Goal: Feedback & Contribution: Contribute content

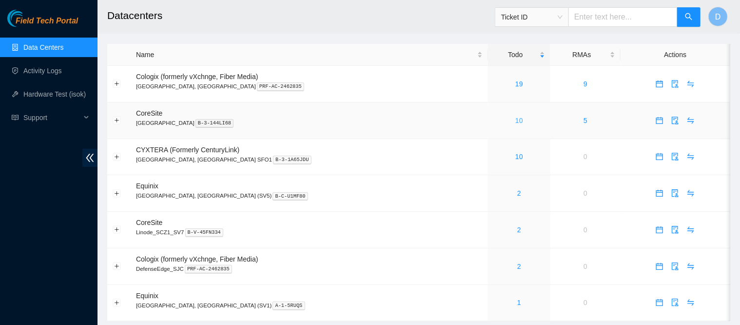
click at [515, 118] on link "10" at bounding box center [519, 121] width 8 height 8
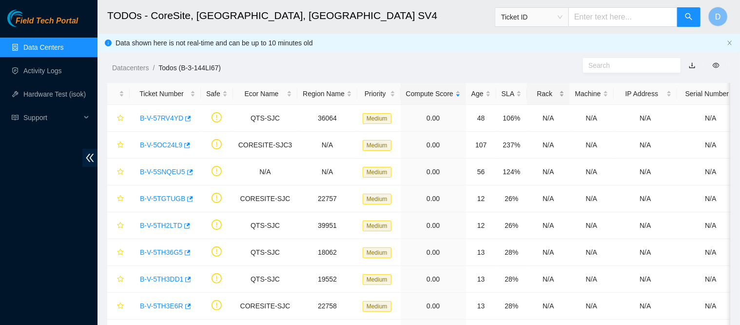
click at [533, 91] on div "Rack" at bounding box center [549, 93] width 32 height 11
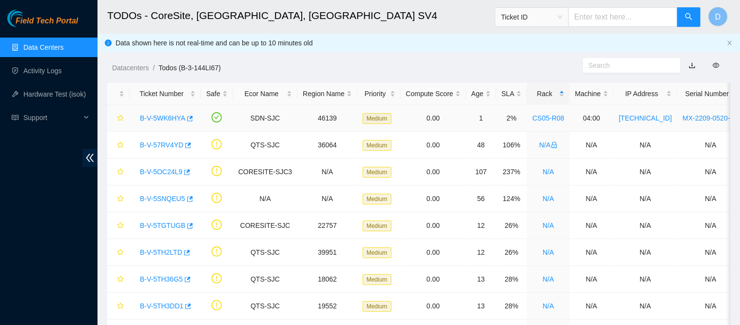
scroll to position [86, 0]
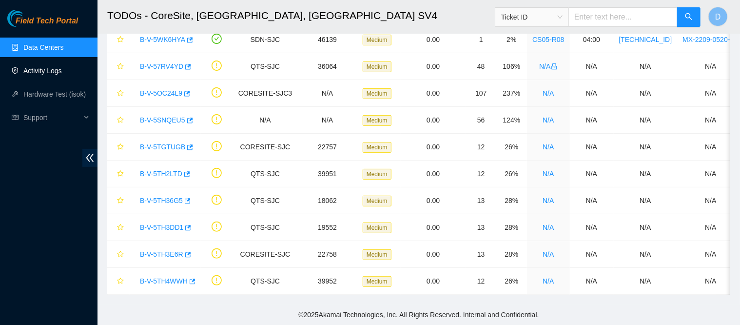
click at [46, 67] on link "Activity Logs" at bounding box center [42, 71] width 39 height 8
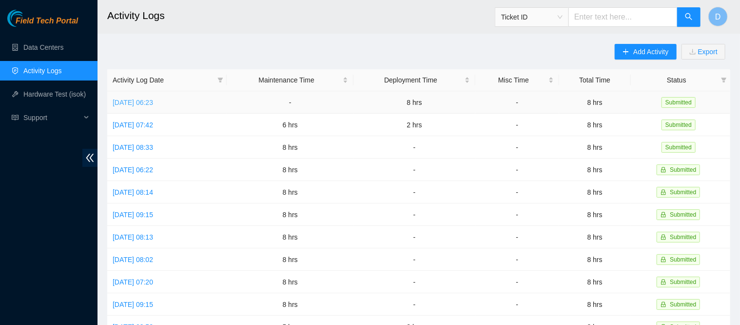
click at [146, 102] on link "Mon, 29 Sep 2025 06:23" at bounding box center [133, 103] width 40 height 8
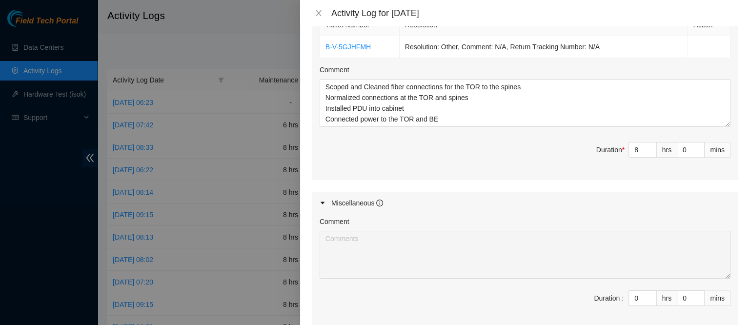
scroll to position [369, 0]
click at [318, 14] on icon "close" at bounding box center [318, 13] width 5 height 6
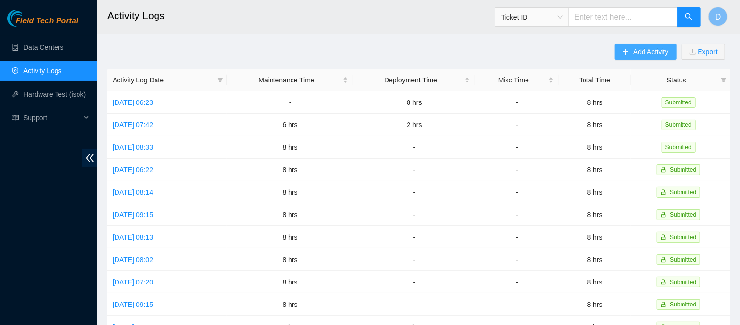
click at [635, 50] on span "Add Activity" at bounding box center [651, 51] width 35 height 11
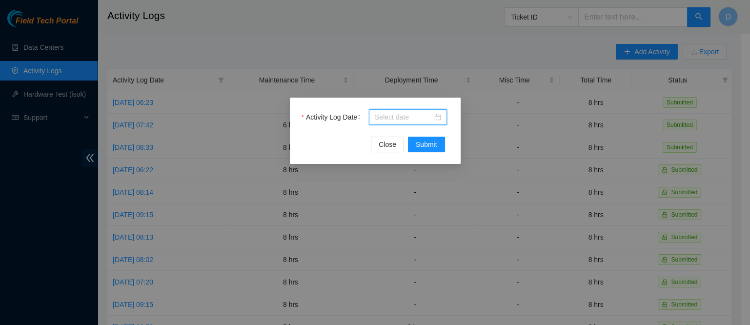
click at [410, 112] on input "Activity Log Date" at bounding box center [404, 117] width 58 height 11
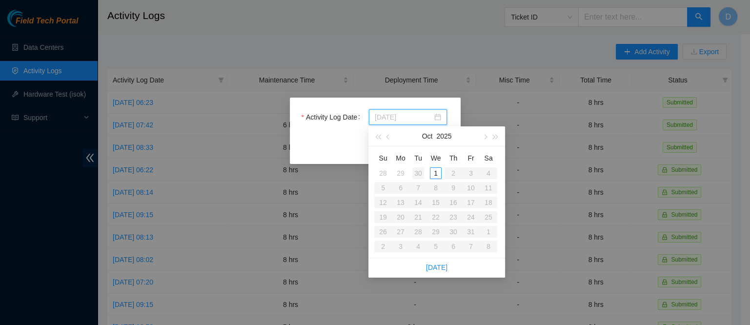
type input "2025-09-30"
click at [414, 174] on div "30" at bounding box center [418, 173] width 12 height 12
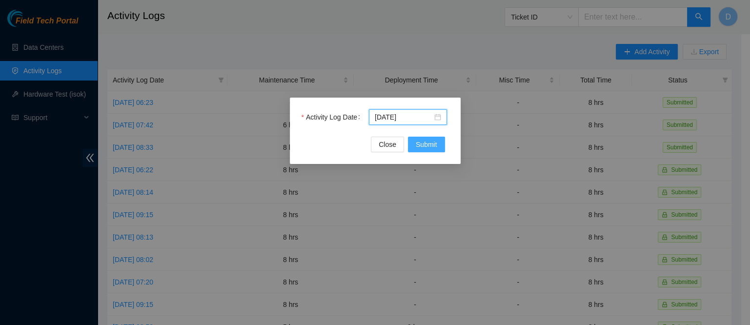
click at [432, 146] on span "Submit" at bounding box center [426, 144] width 21 height 11
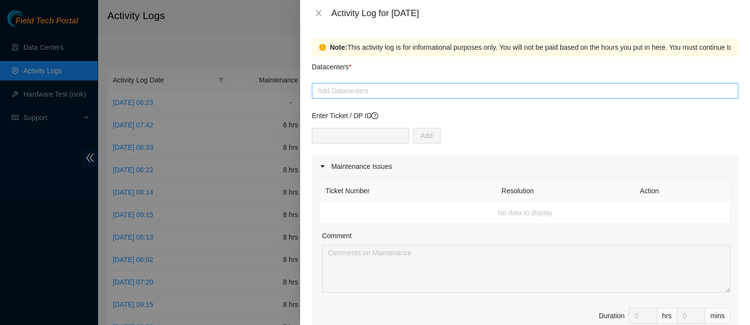
click at [359, 89] on div at bounding box center [524, 91] width 421 height 12
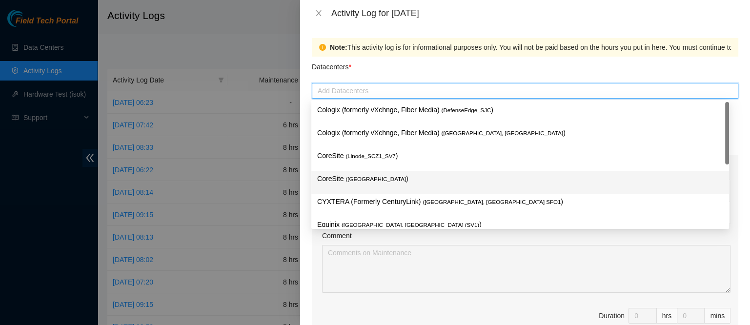
click at [345, 175] on p "CoreSite ( Santa Clara, CA SV4 )" at bounding box center [520, 178] width 406 height 11
click at [361, 174] on p "CoreSite ( Santa Clara, CA SV4 )" at bounding box center [520, 178] width 406 height 11
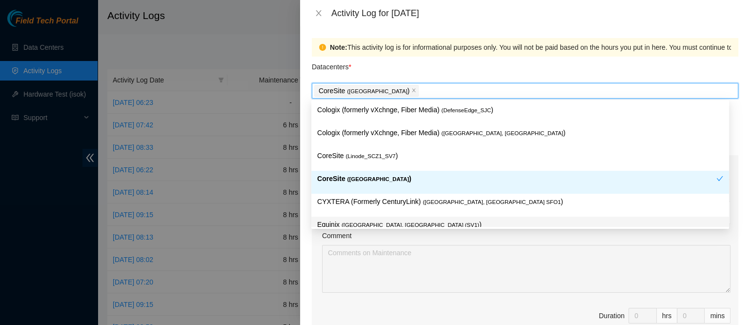
click at [317, 245] on div "Ticket Number Resolution Action No data to display Comment Duration 0 hrs 0 mins" at bounding box center [525, 262] width 426 height 168
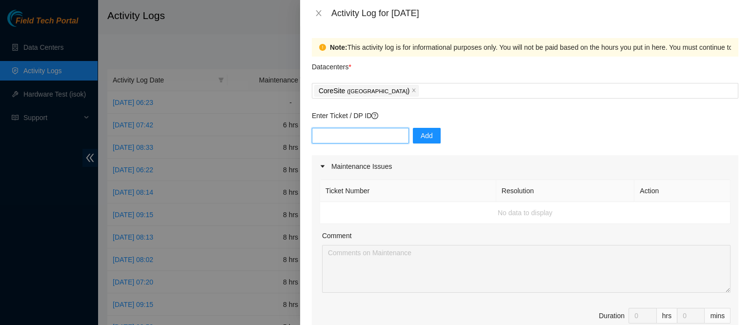
click at [363, 140] on input "text" at bounding box center [360, 136] width 97 height 16
paste input "DP79370"
type input "DP79370"
click at [430, 132] on button "Add" at bounding box center [427, 136] width 28 height 16
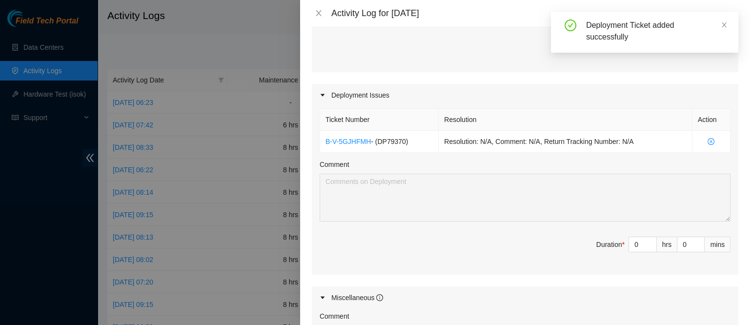
scroll to position [289, 0]
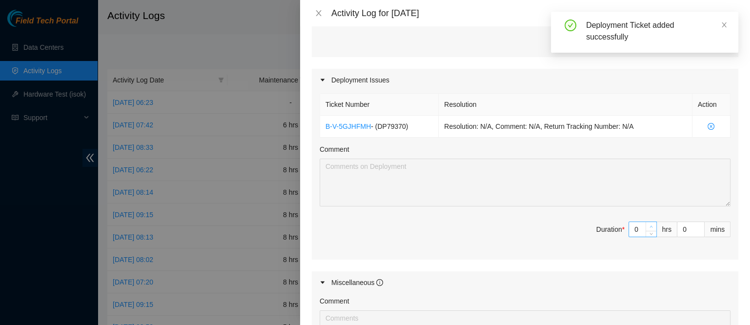
type input "1"
click at [649, 225] on icon "up" at bounding box center [650, 226] width 3 height 3
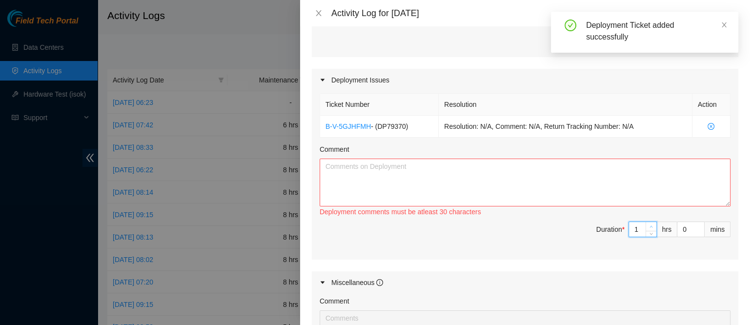
type input "2"
click at [649, 225] on icon "up" at bounding box center [650, 226] width 3 height 3
type input "3"
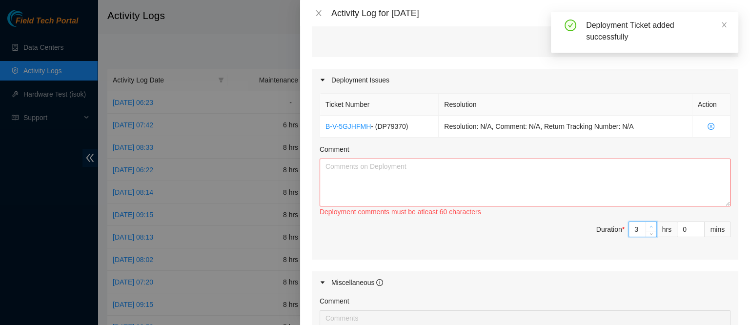
click at [649, 225] on icon "up" at bounding box center [650, 226] width 3 height 3
type input "4"
click at [649, 225] on icon "up" at bounding box center [650, 226] width 3 height 3
type input "5"
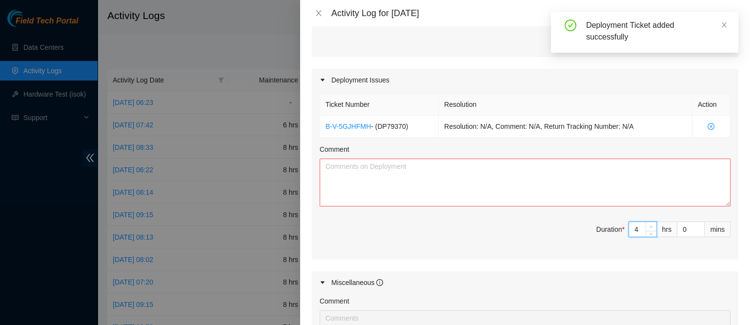
type input "5"
click at [649, 225] on icon "up" at bounding box center [650, 226] width 3 height 3
type input "6"
click at [649, 225] on icon "up" at bounding box center [650, 226] width 3 height 3
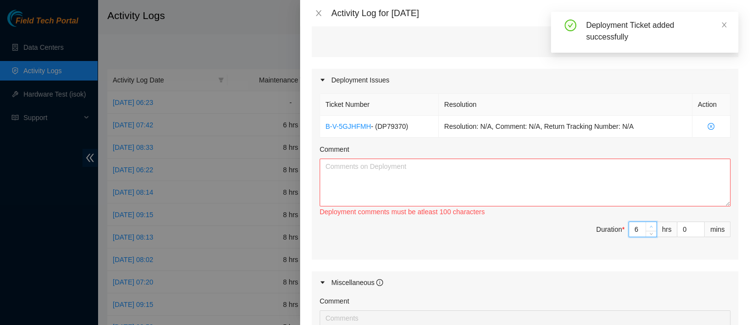
type input "7"
click at [649, 225] on icon "up" at bounding box center [650, 226] width 3 height 3
type input "8"
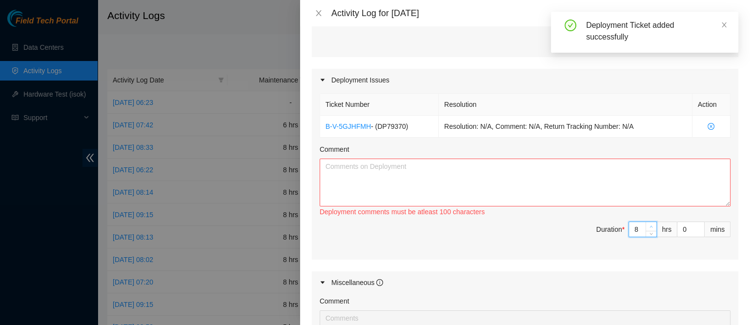
click at [649, 225] on icon "up" at bounding box center [650, 226] width 3 height 3
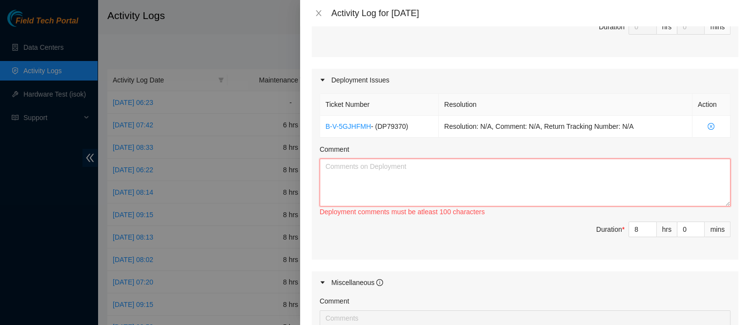
click at [550, 171] on textarea "Comment" at bounding box center [524, 183] width 411 height 48
type textarea "s"
paste textarea "2.22.28.169 03:01 CS08-R17 r47:eth-1/1/31/3 be45:eth-1/1/31/3 2.22.28.168 03:00…"
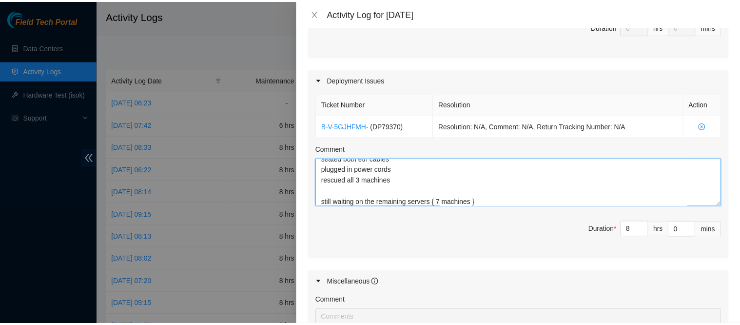
scroll to position [476, 0]
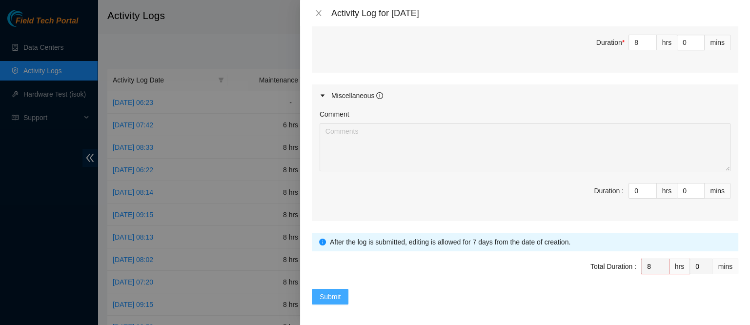
type textarea "for the following 3 servers 2.22.28.169 03:01 CS08-R17 r47:eth-1/1/31/3 be45:et…"
click at [325, 294] on span "Submit" at bounding box center [329, 296] width 21 height 11
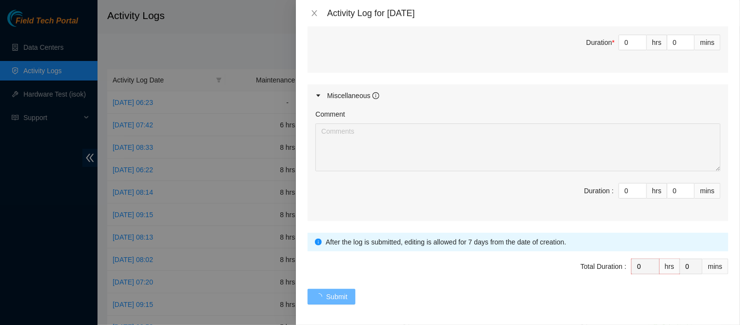
scroll to position [0, 0]
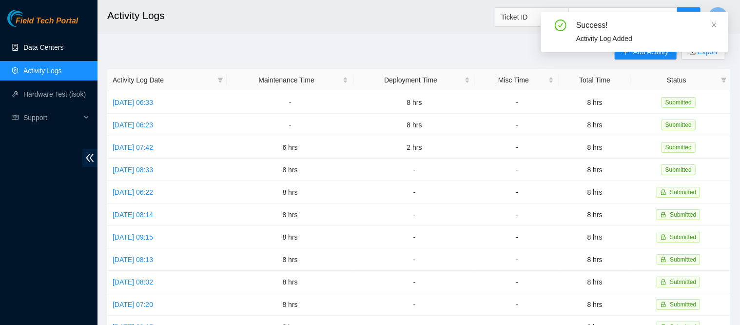
click at [63, 48] on link "Data Centers" at bounding box center [43, 47] width 40 height 8
